Goal: Transaction & Acquisition: Purchase product/service

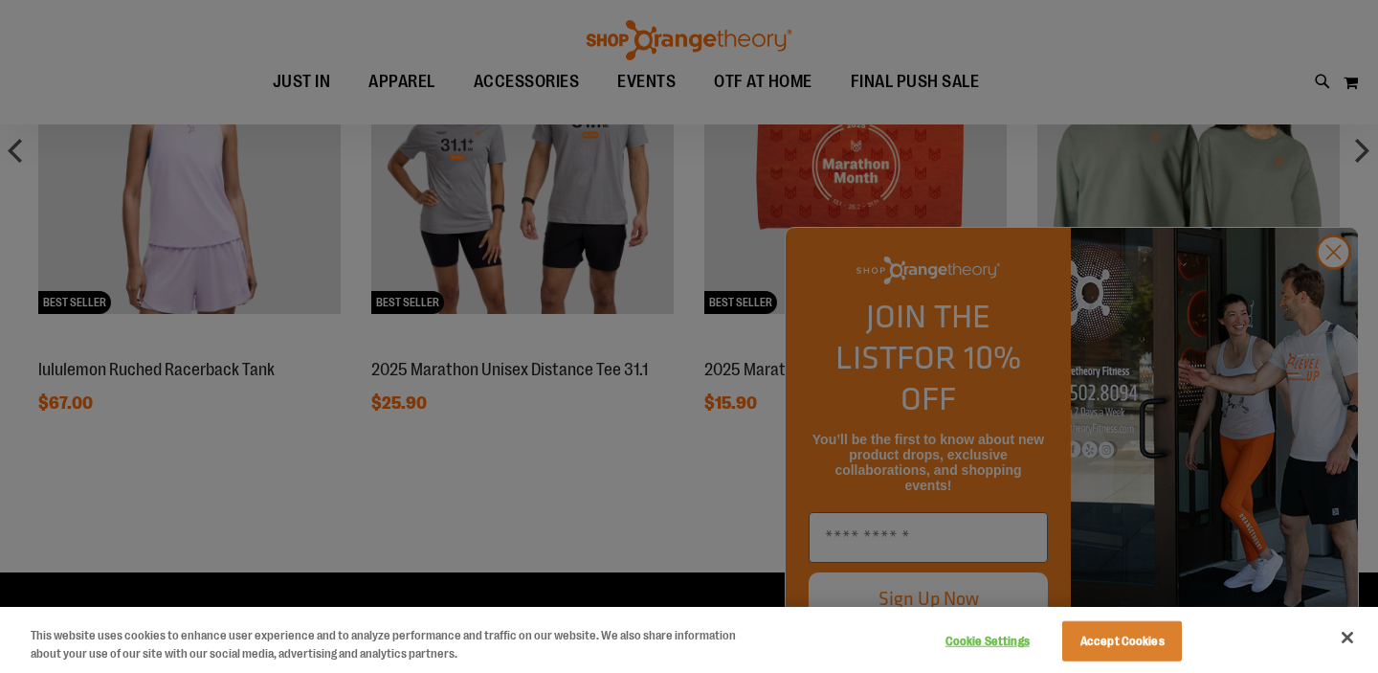
scroll to position [1676, 0]
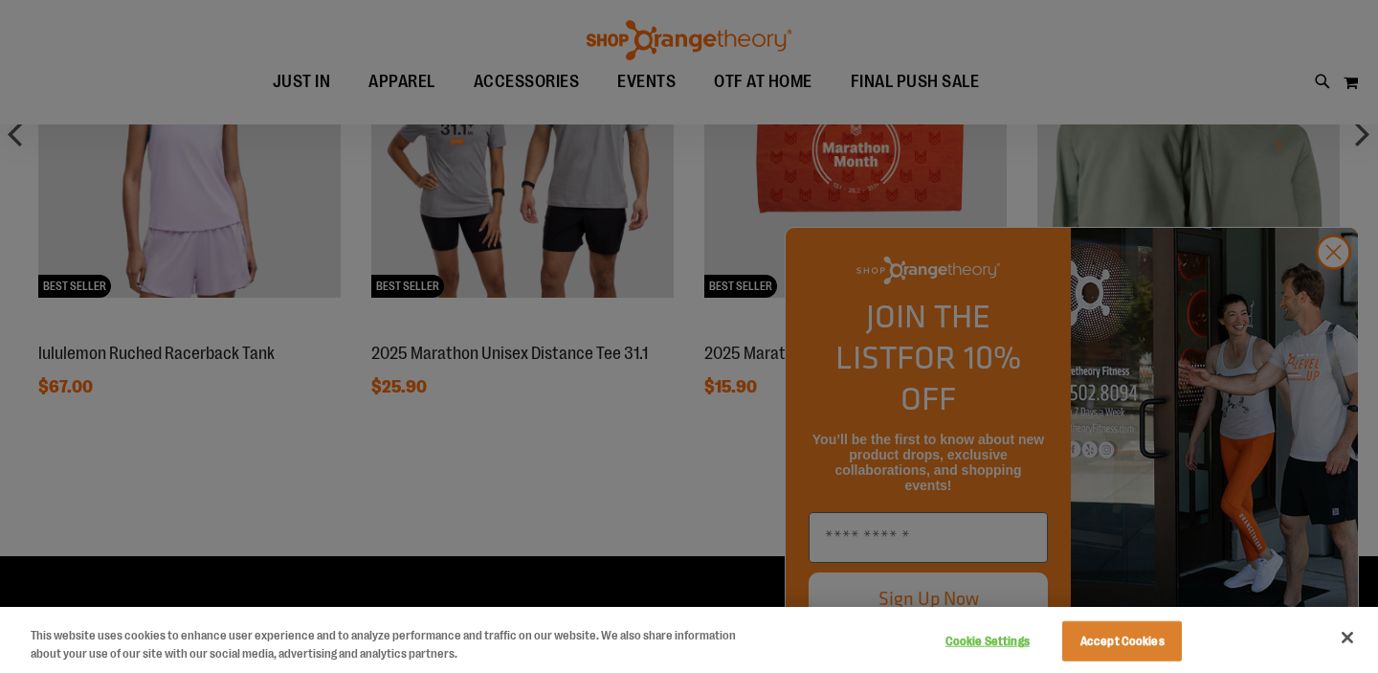
click at [1334, 298] on div at bounding box center [689, 336] width 1378 height 673
click at [1339, 302] on div at bounding box center [689, 336] width 1378 height 673
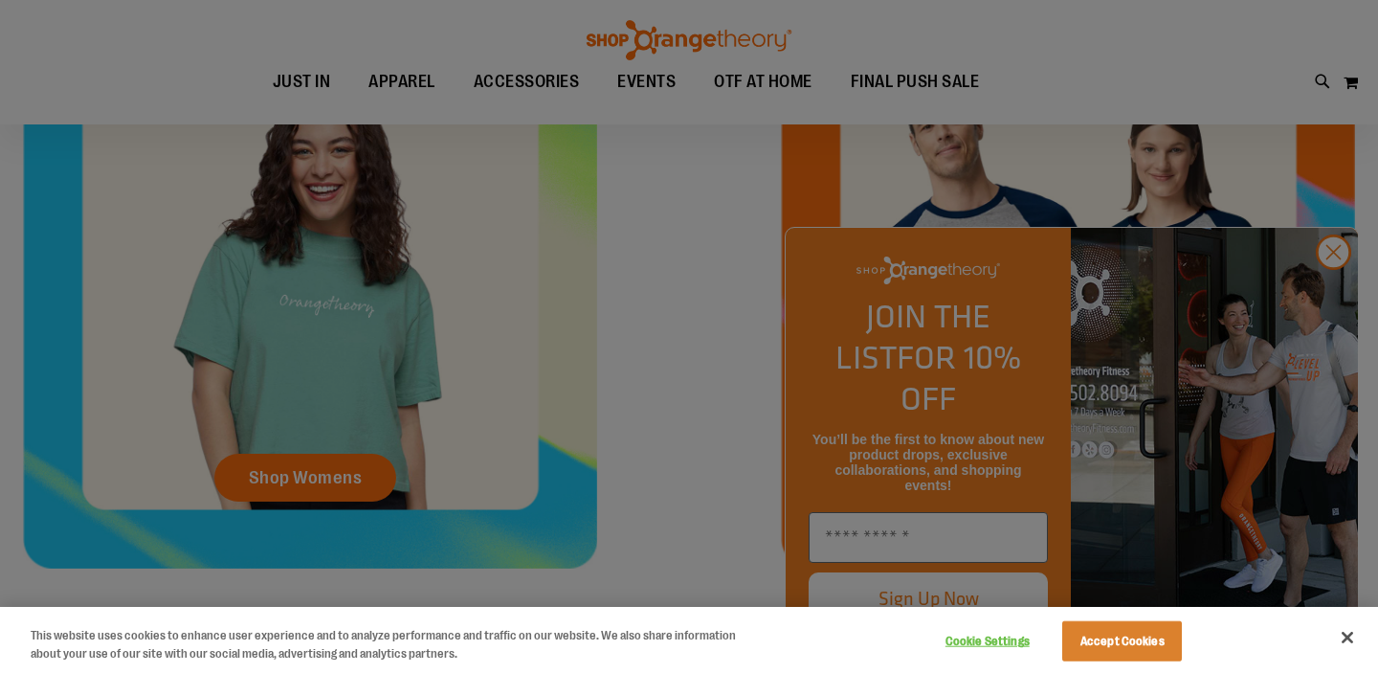
scroll to position [874, 0]
click at [295, 479] on div at bounding box center [689, 336] width 1378 height 673
click at [1118, 635] on button "Accept Cookies" at bounding box center [1122, 641] width 120 height 40
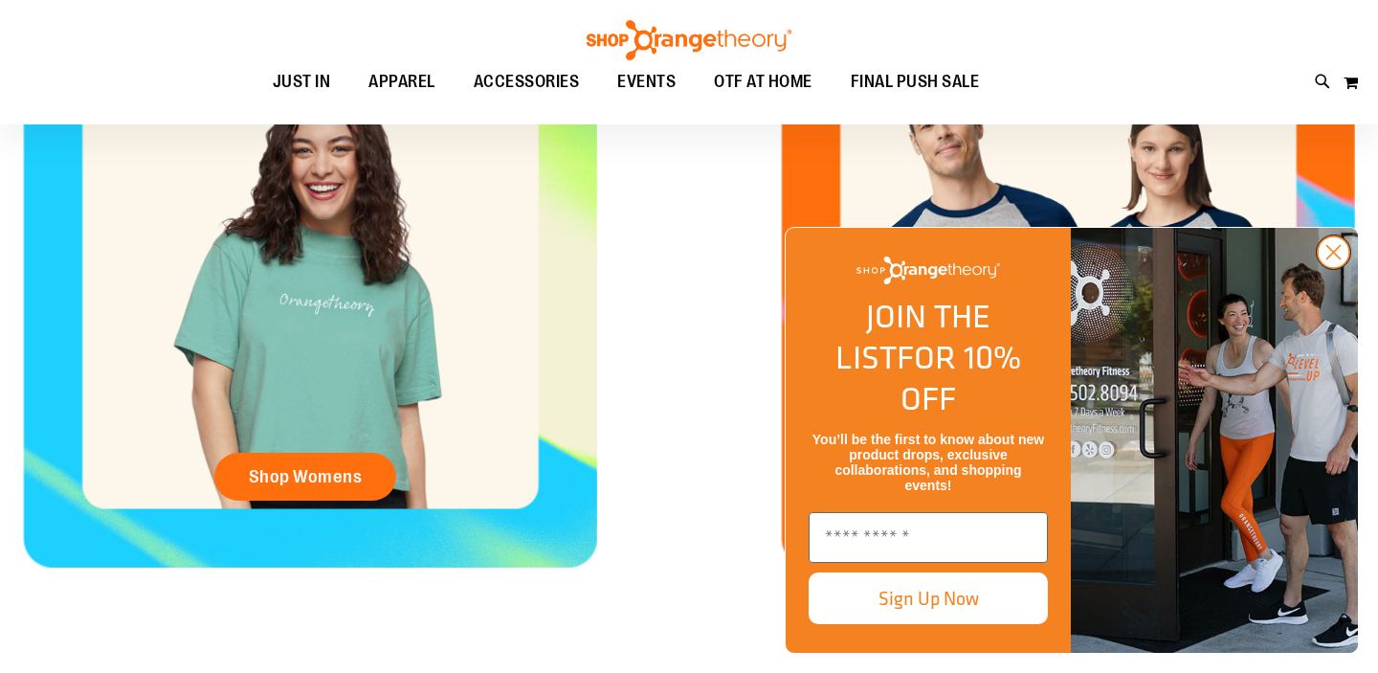
click at [1334, 268] on circle "Close dialog" at bounding box center [1334, 252] width 32 height 32
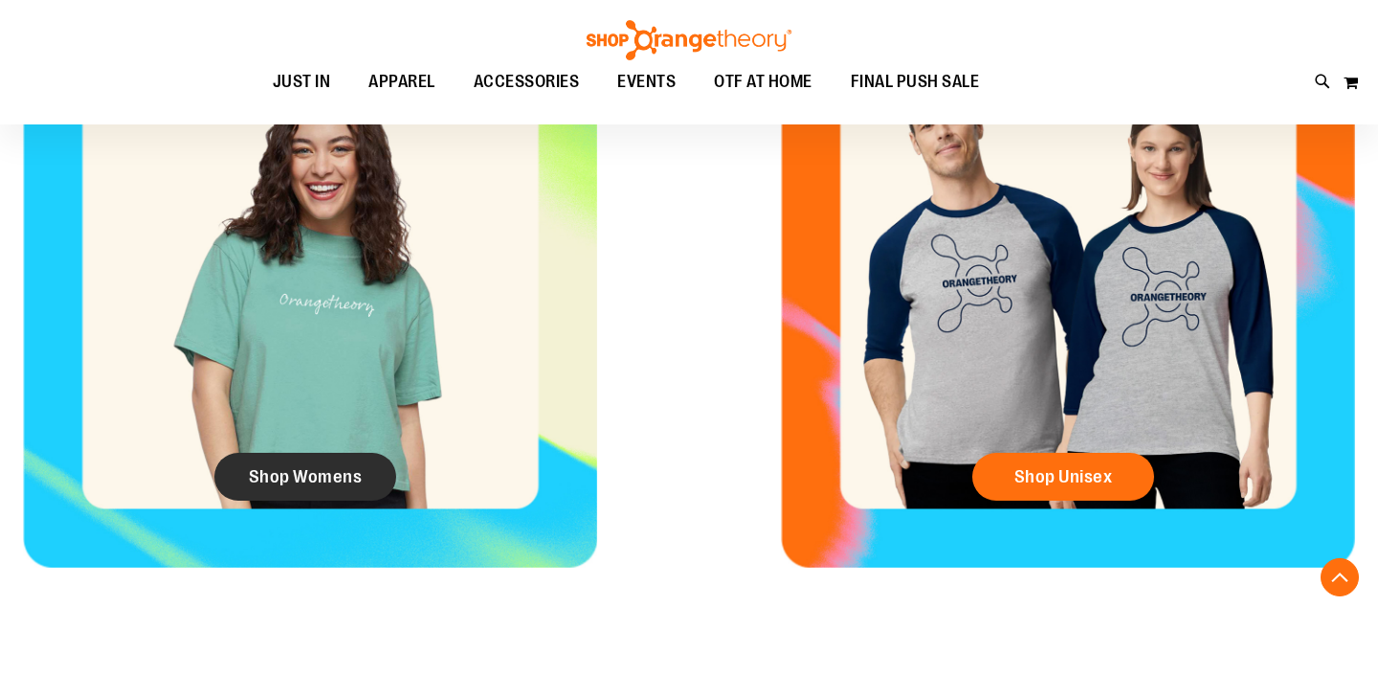
click at [321, 482] on span "Shop Womens" at bounding box center [306, 476] width 114 height 21
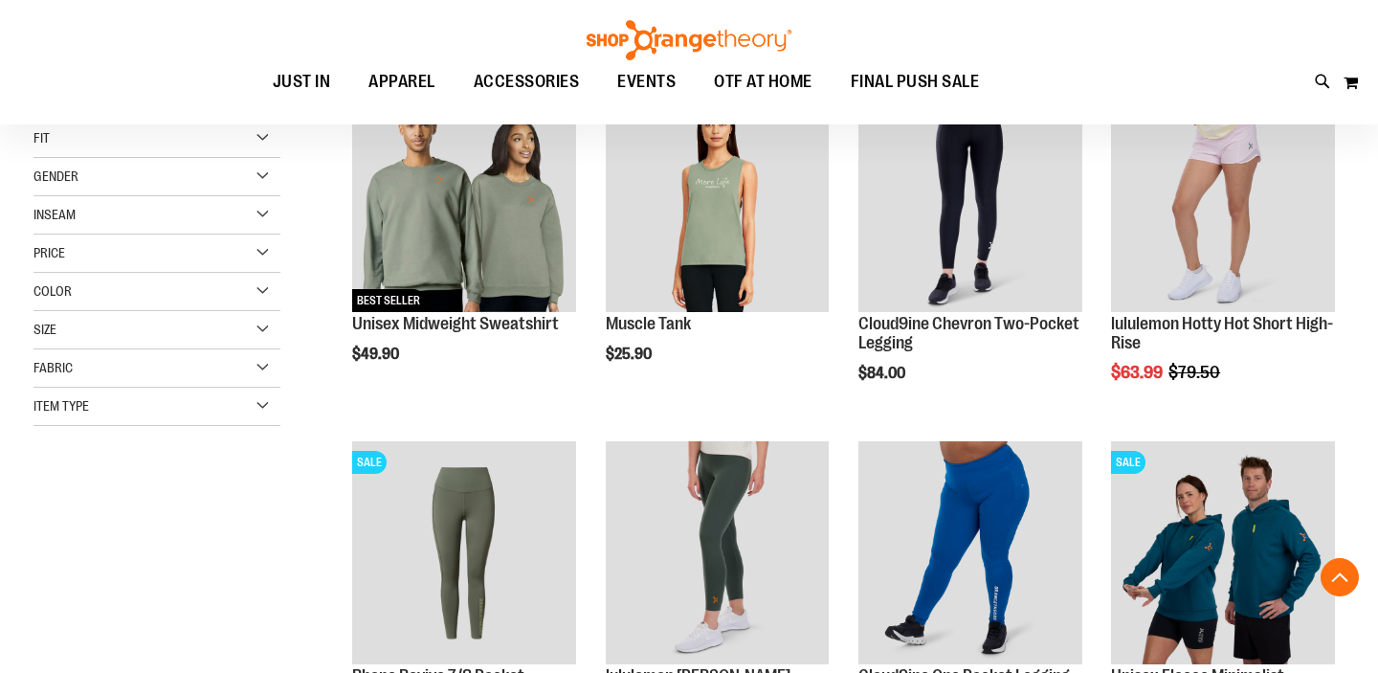
scroll to position [303, 0]
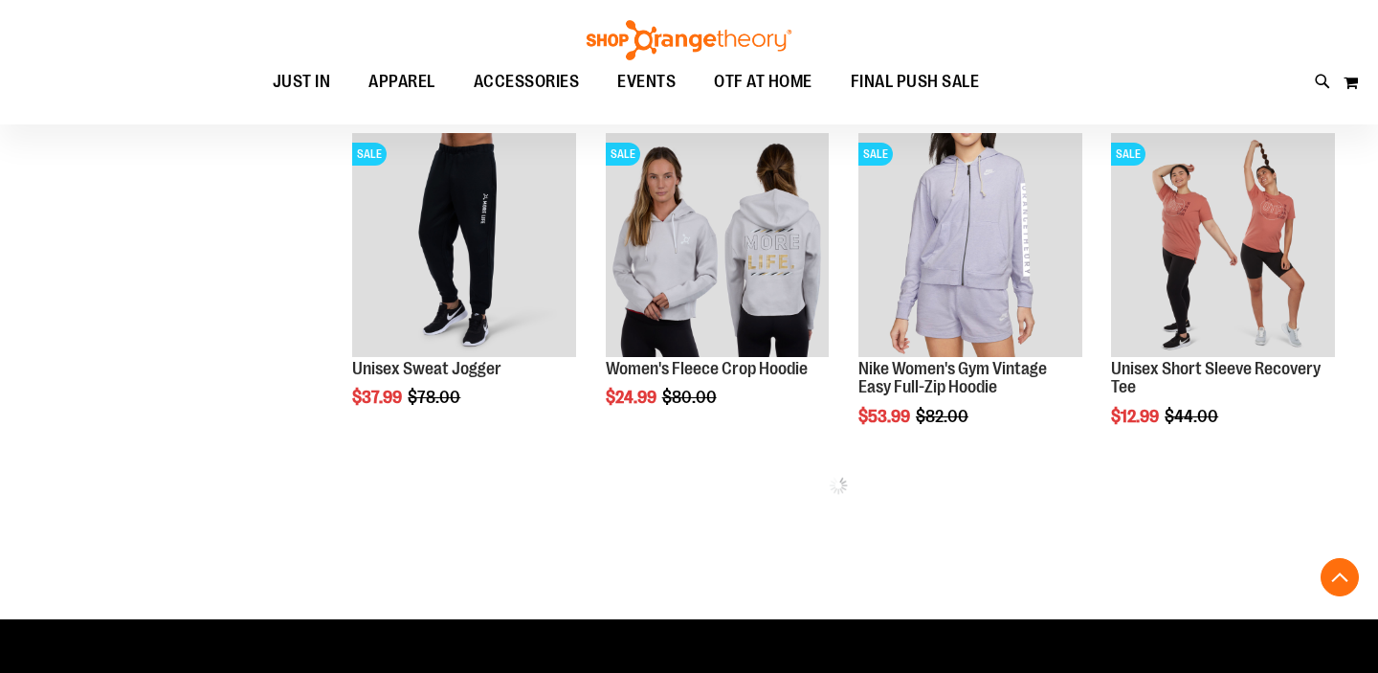
scroll to position [2343, 0]
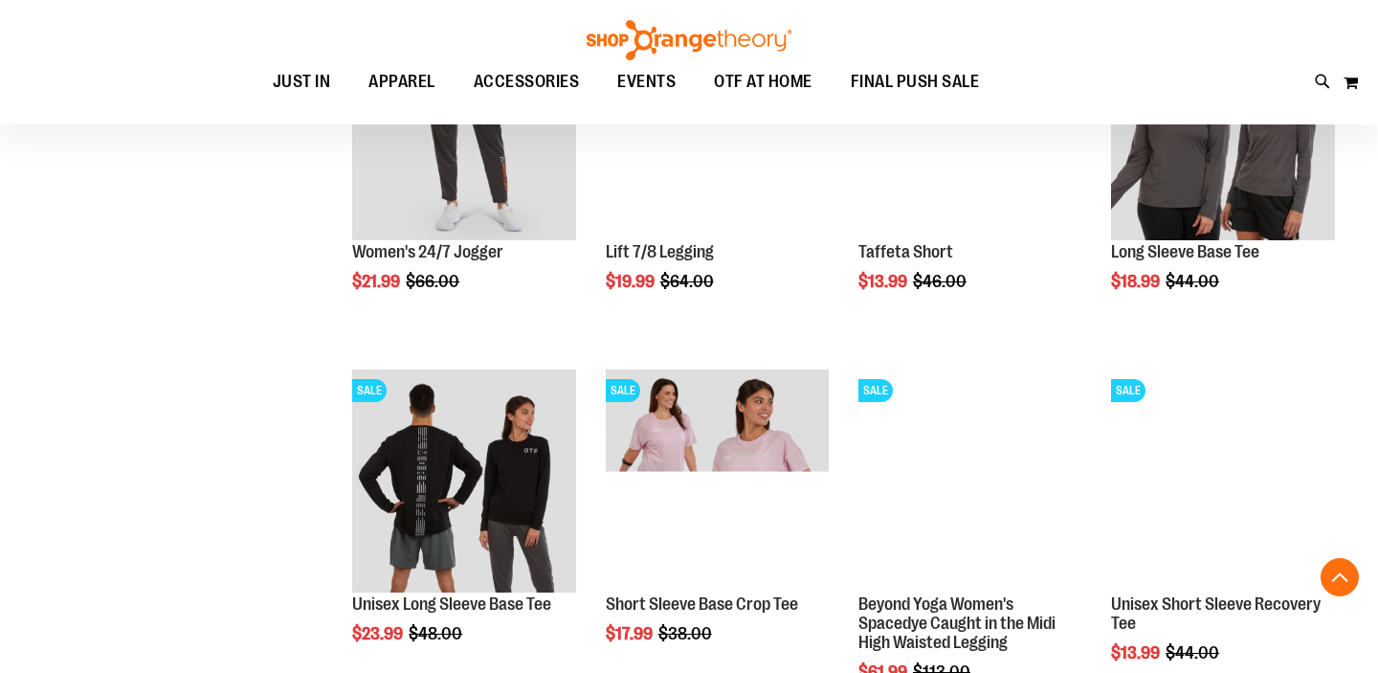
scroll to position [1396, 0]
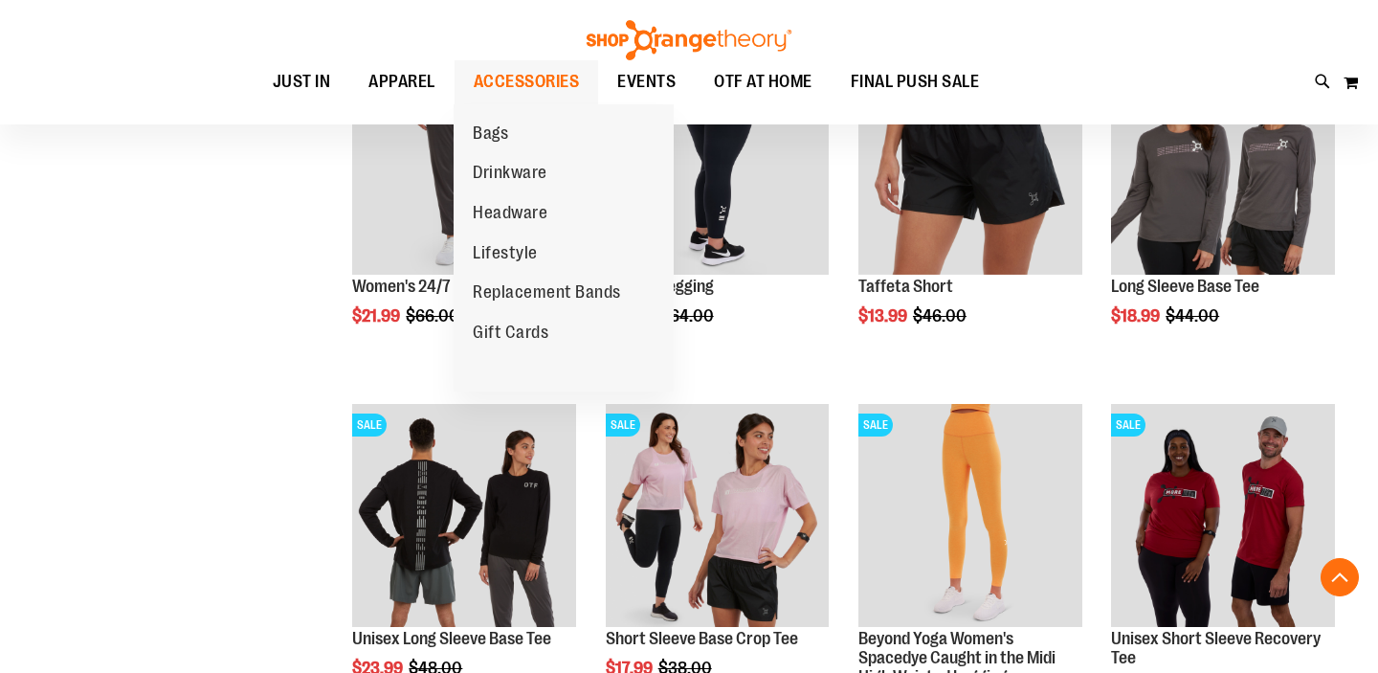
click at [546, 78] on span "ACCESSORIES" at bounding box center [527, 81] width 106 height 43
click at [517, 175] on span "Drinkware" at bounding box center [510, 175] width 75 height 24
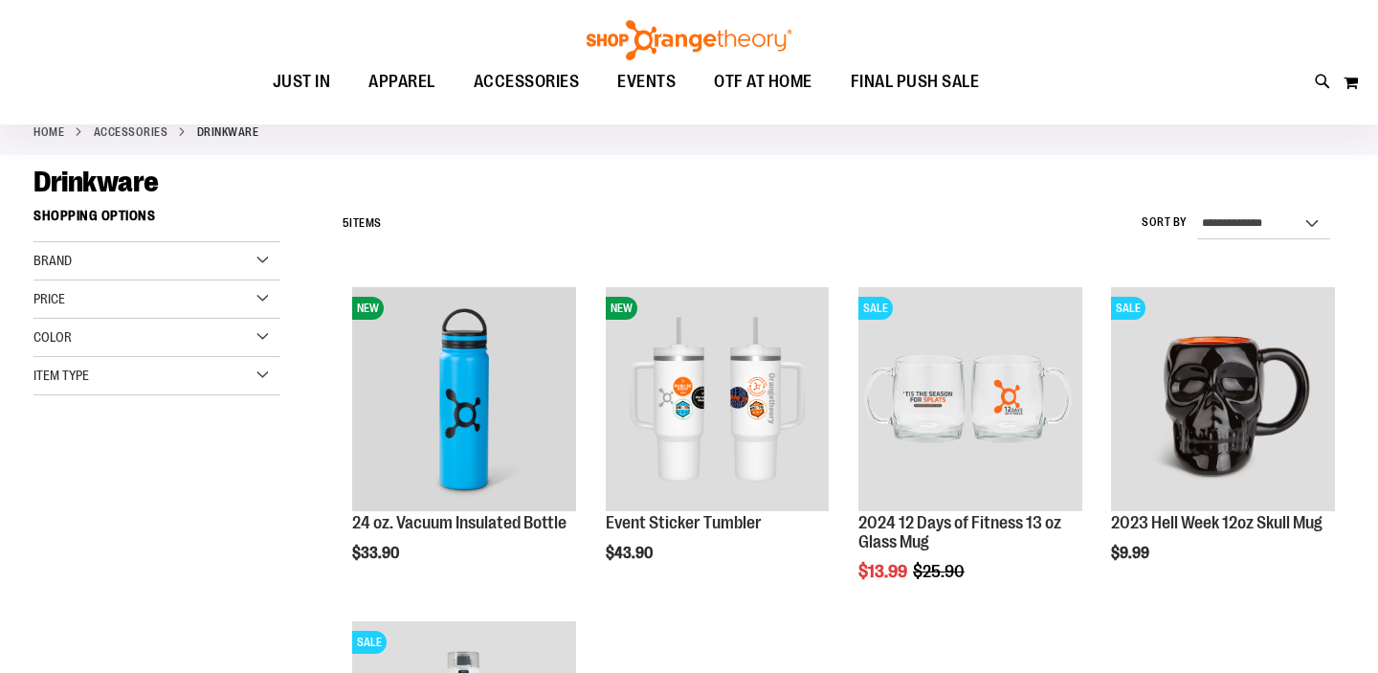
scroll to position [100, 0]
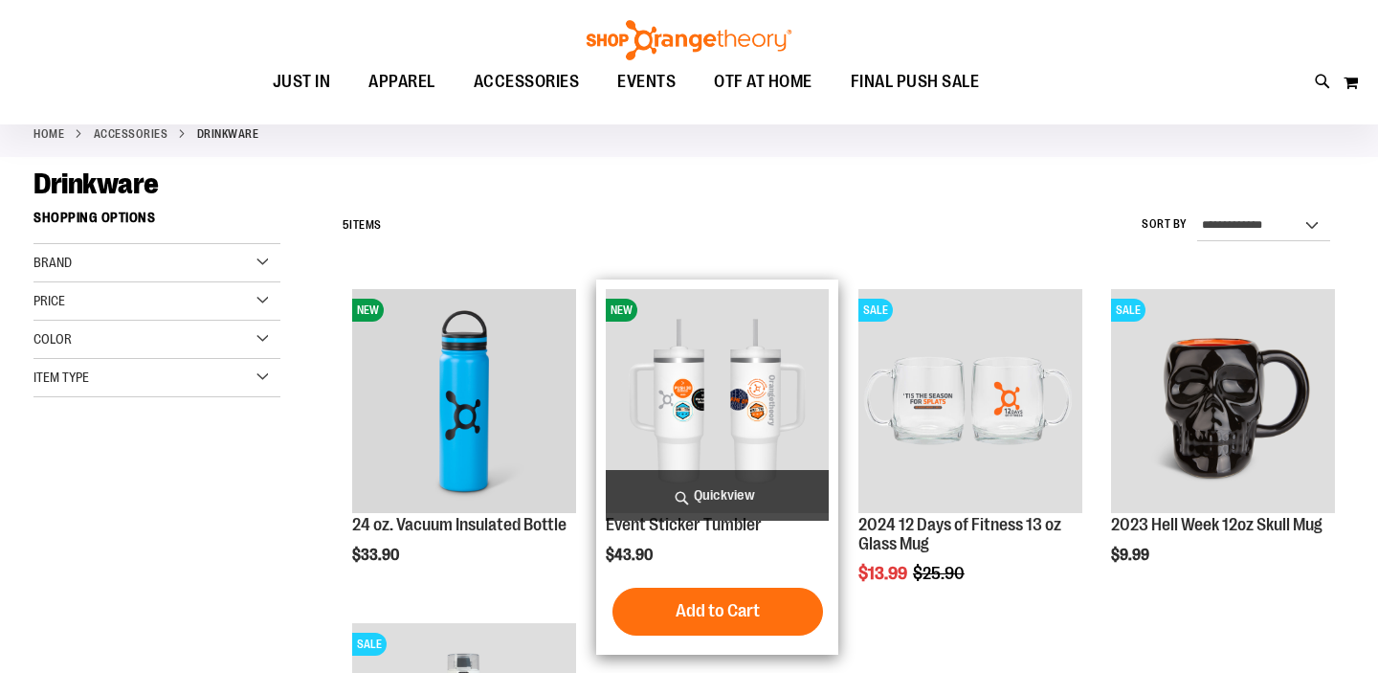
click at [718, 486] on span "Quickview" at bounding box center [718, 495] width 224 height 51
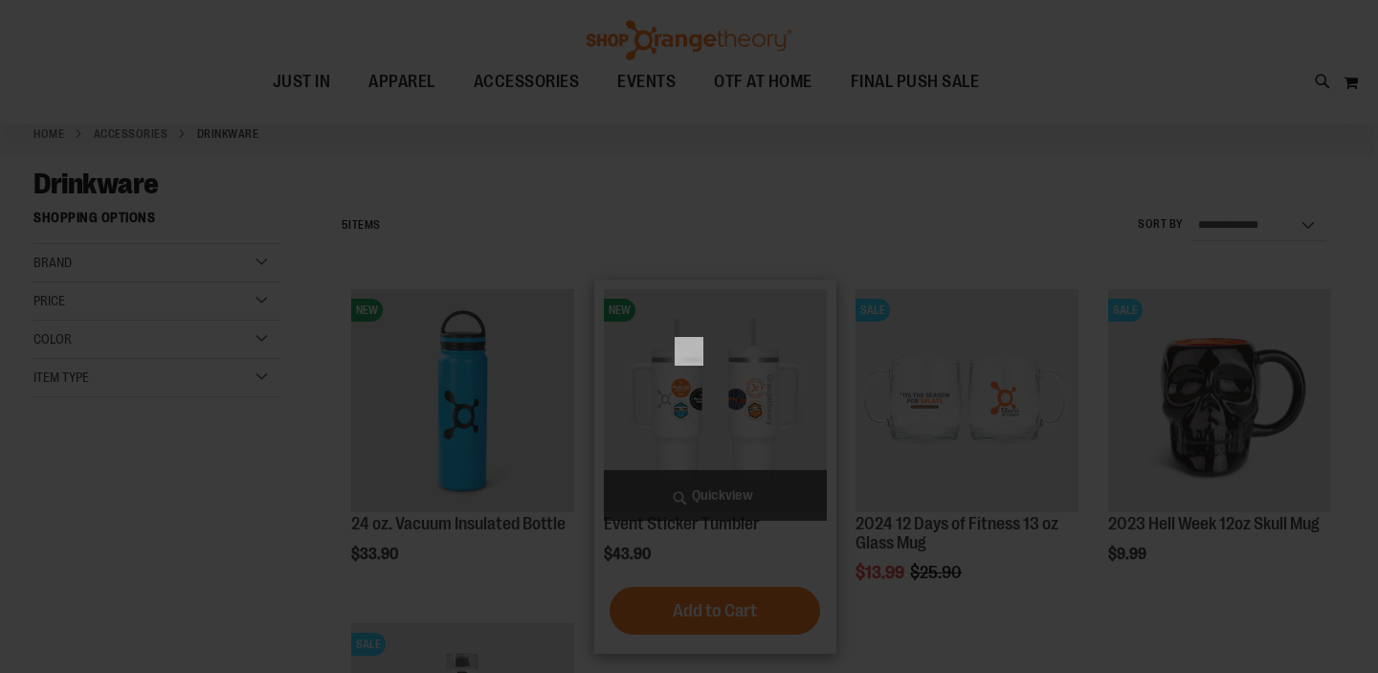
scroll to position [0, 0]
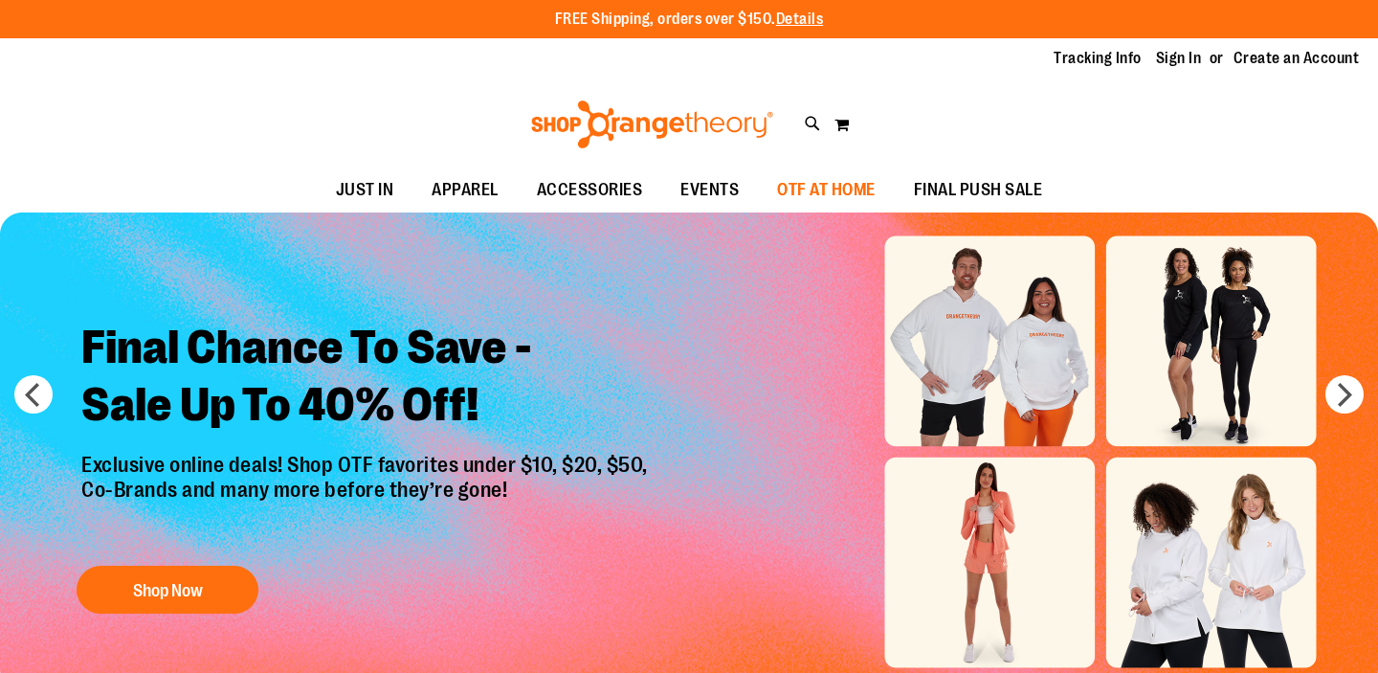
click at [804, 193] on span "OTF AT HOME" at bounding box center [826, 189] width 99 height 43
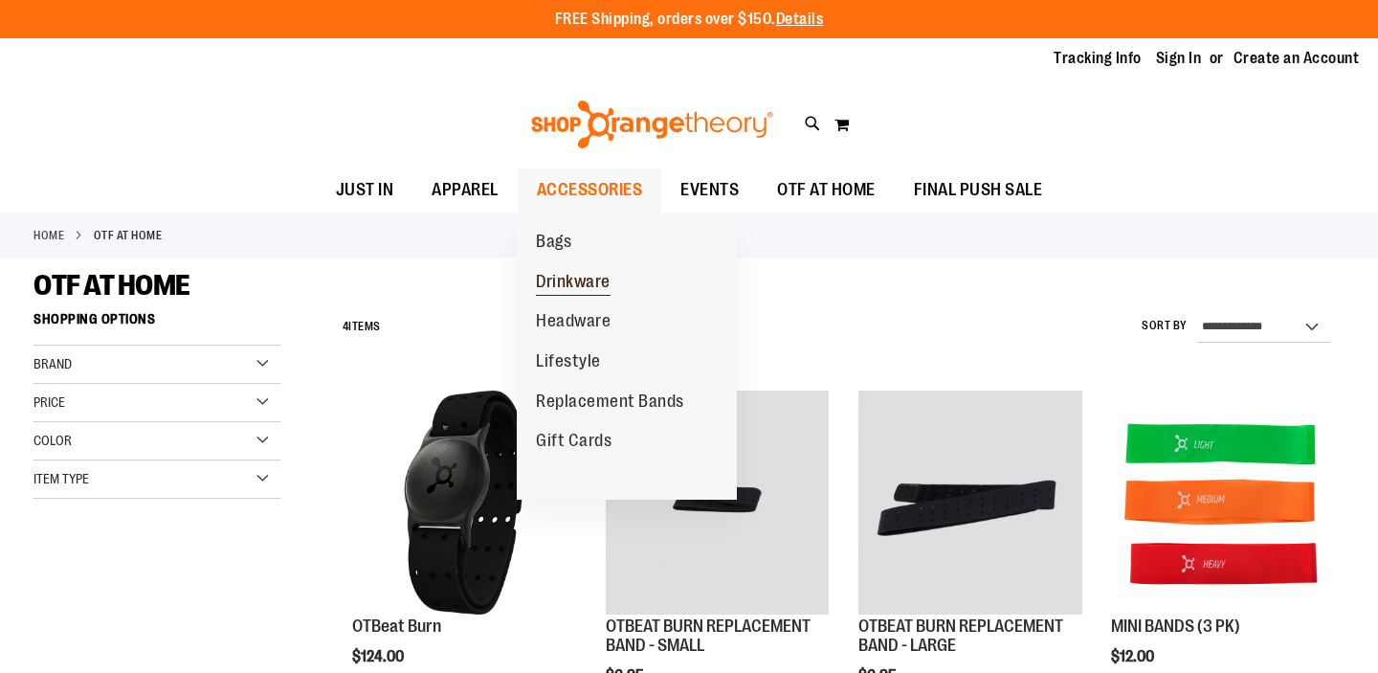
click at [571, 285] on span "Drinkware" at bounding box center [573, 284] width 75 height 24
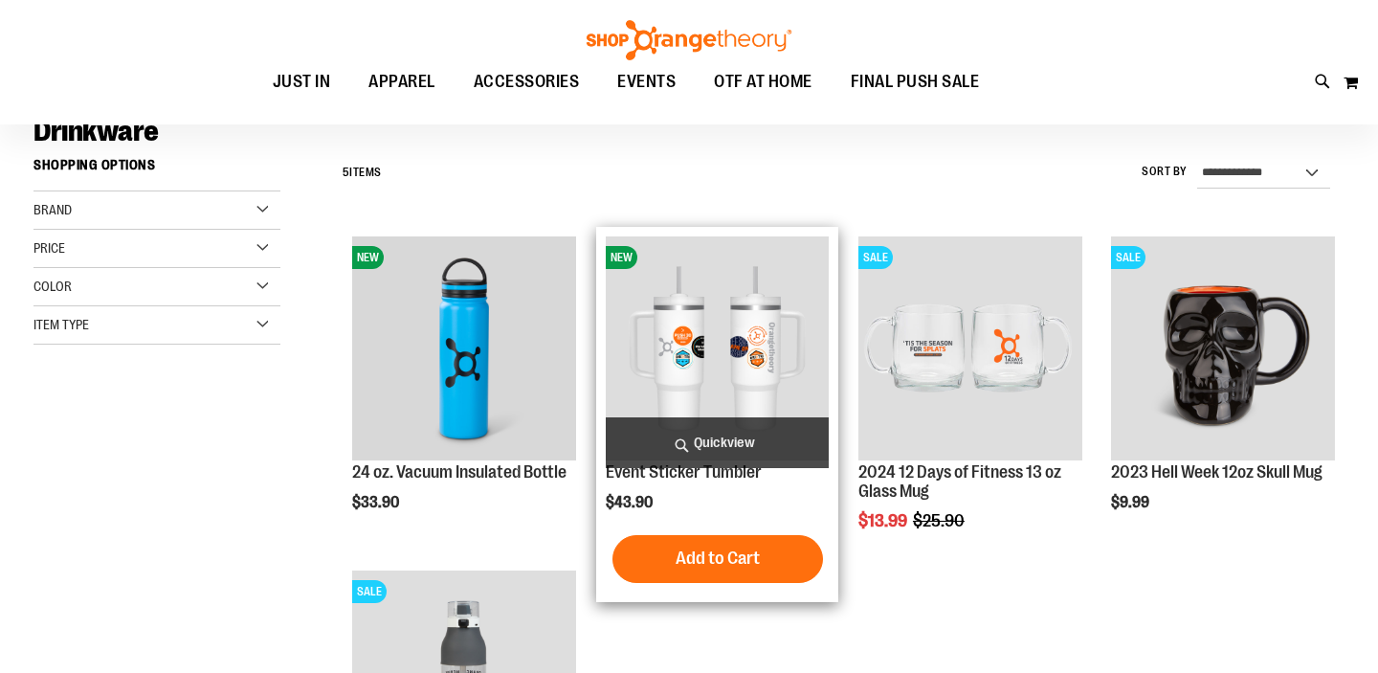
scroll to position [154, 0]
click at [704, 355] on img "product" at bounding box center [718, 347] width 224 height 224
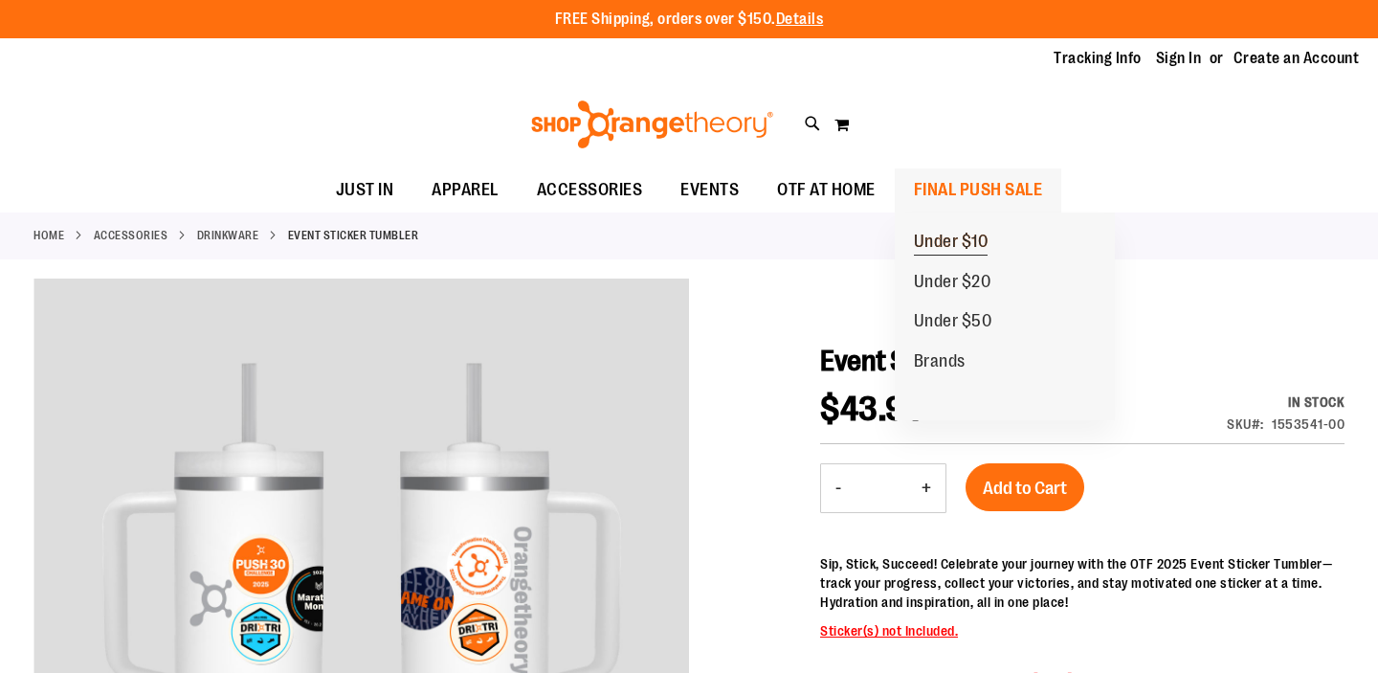
click at [946, 239] on span "Under $10" at bounding box center [951, 244] width 75 height 24
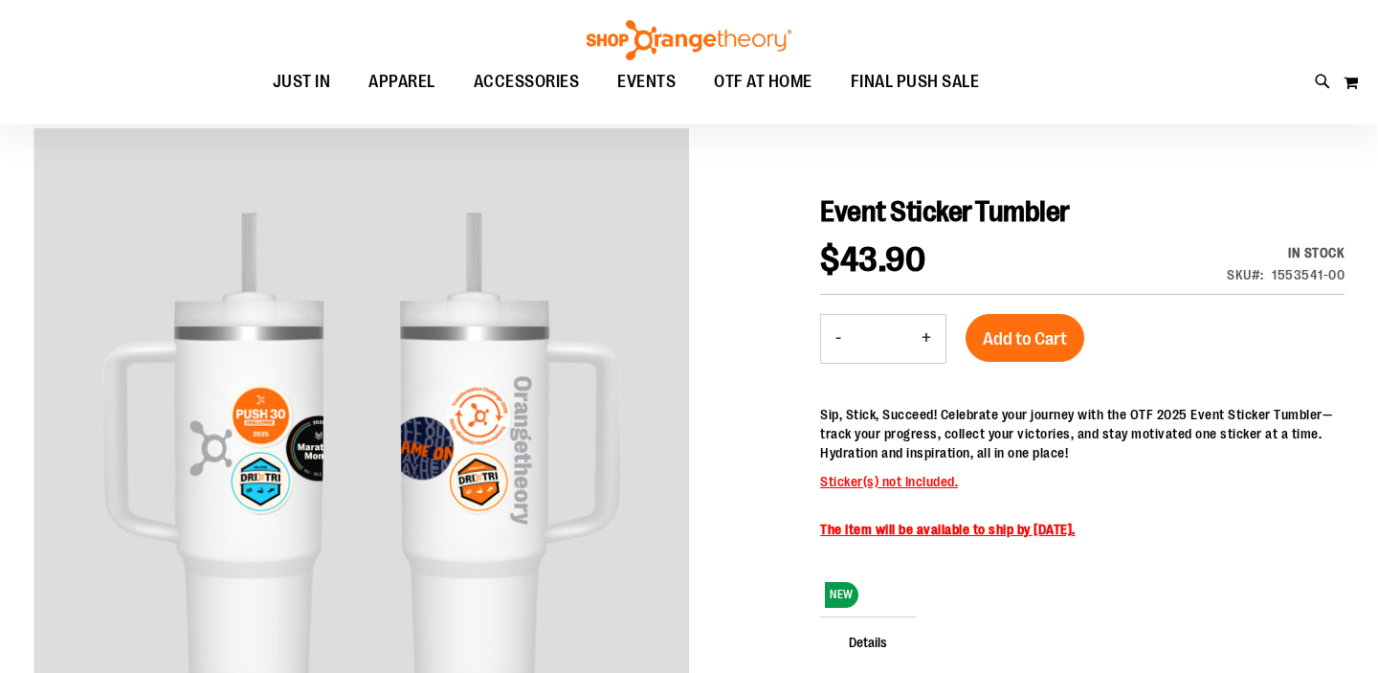
scroll to position [9, 0]
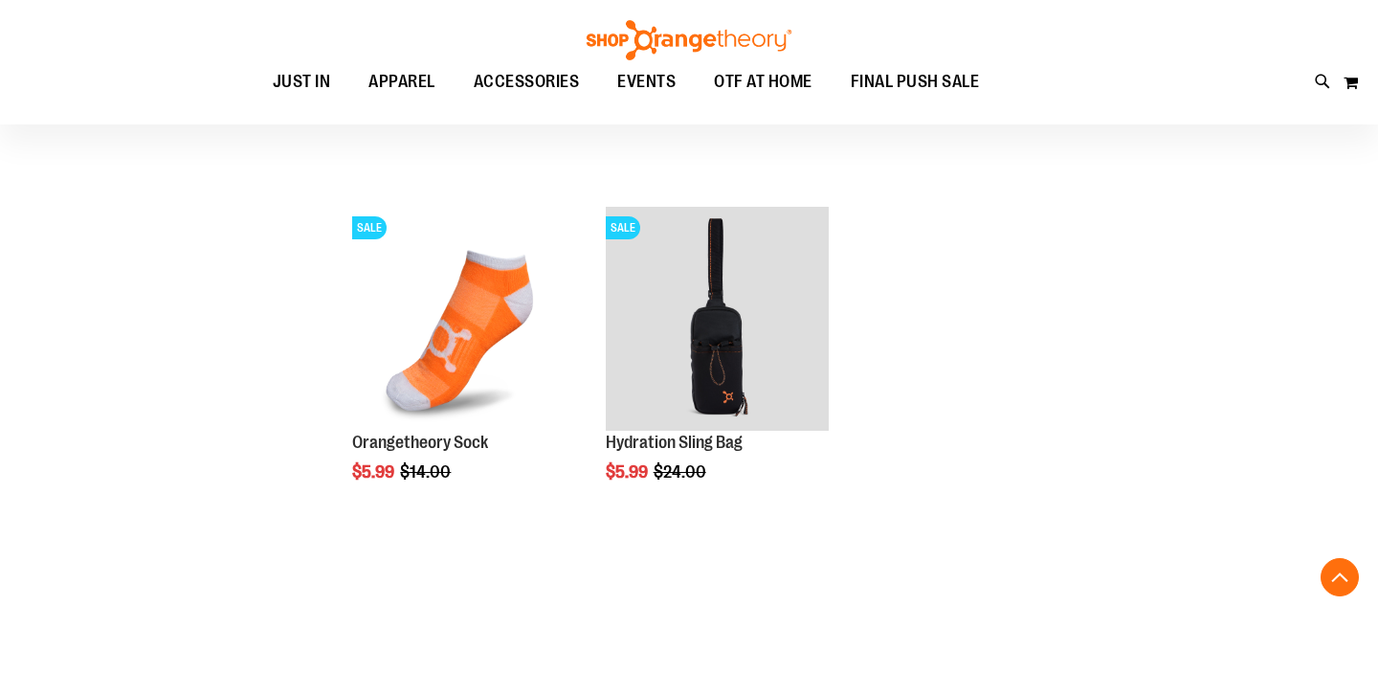
scroll to position [1733, 0]
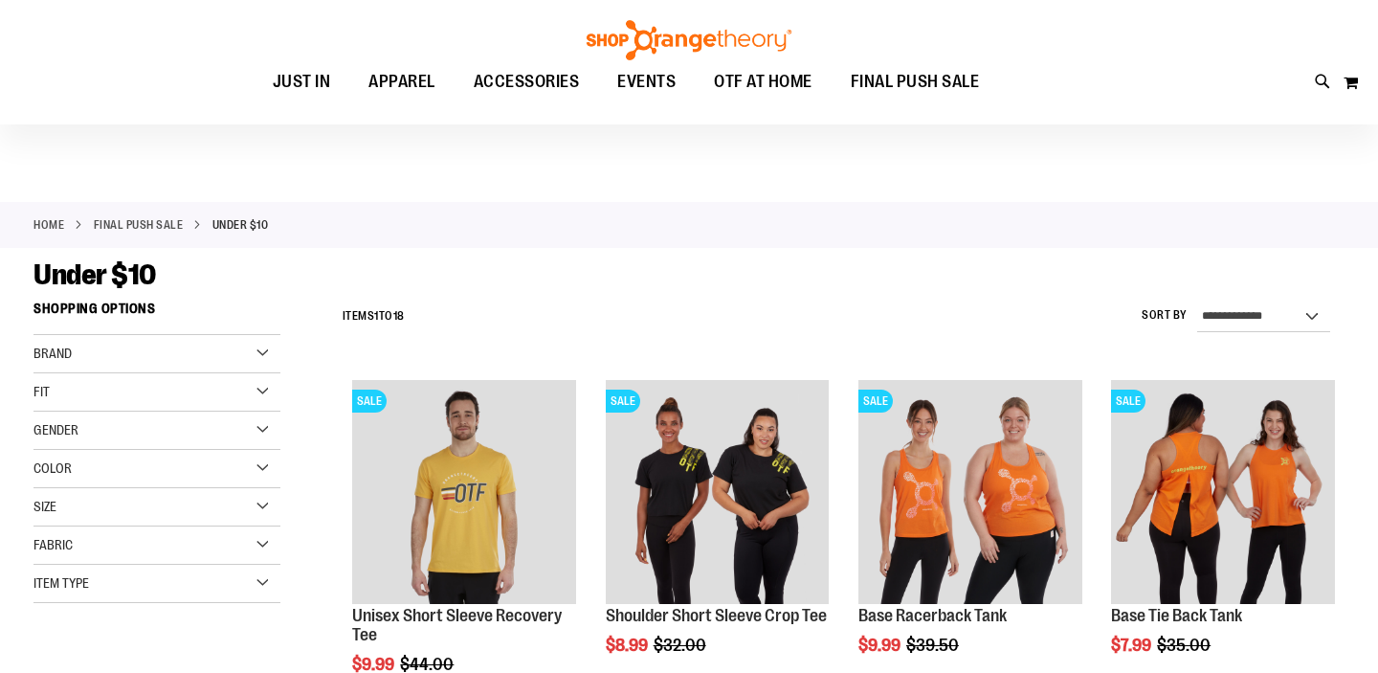
scroll to position [8, 0]
